Goal: Check status: Check status

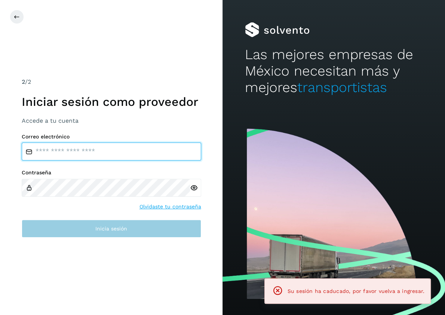
type input "**********"
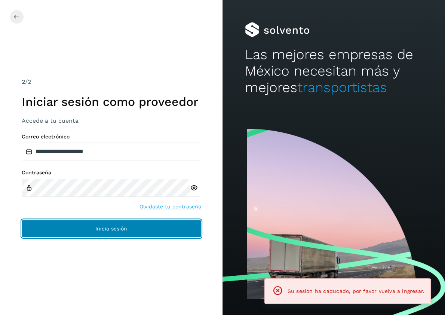
click at [101, 229] on span "Inicia sesión" at bounding box center [111, 228] width 32 height 5
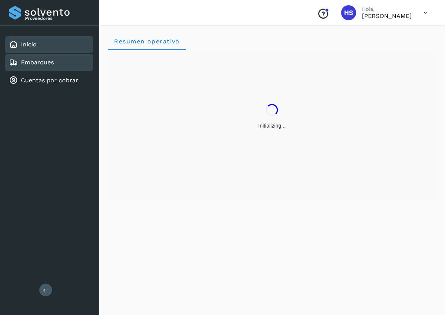
click at [42, 62] on link "Embarques" at bounding box center [37, 62] width 33 height 7
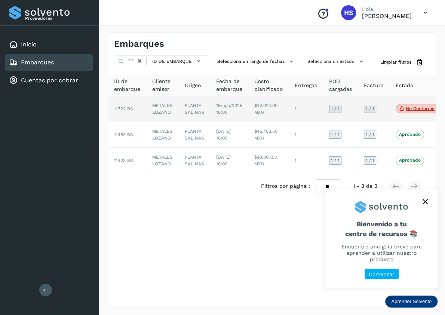
click at [267, 116] on td "$42,024.00 MXN" at bounding box center [268, 109] width 40 height 26
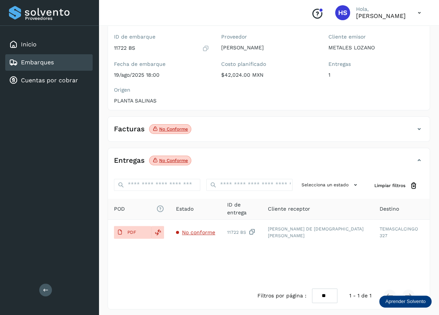
scroll to position [65, 0]
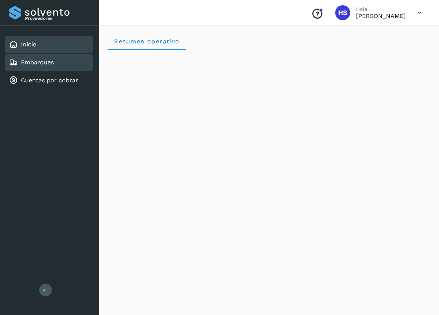
click at [35, 64] on link "Embarques" at bounding box center [37, 62] width 33 height 7
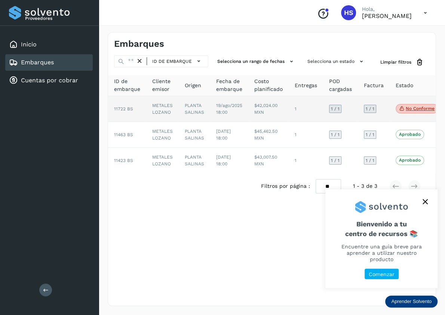
click at [151, 115] on td "METALES LOZANO" at bounding box center [162, 109] width 32 height 26
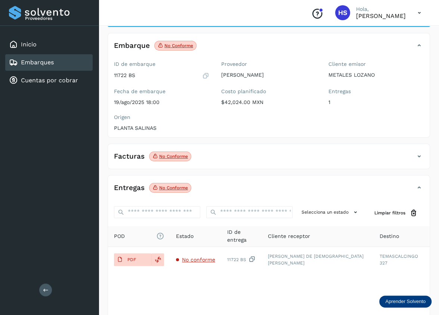
scroll to position [65, 0]
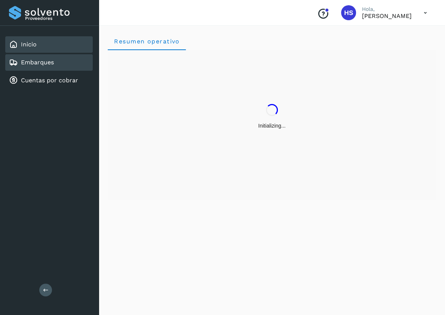
click at [44, 58] on div "Embarques" at bounding box center [31, 62] width 45 height 9
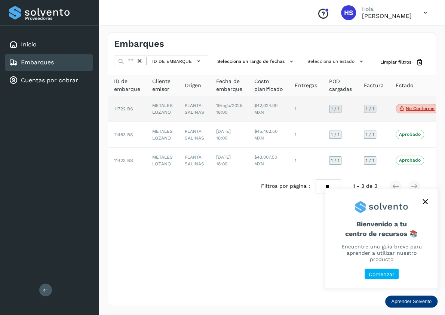
click at [169, 109] on td "METALES LOZANO" at bounding box center [162, 109] width 32 height 26
